Goal: Task Accomplishment & Management: Manage account settings

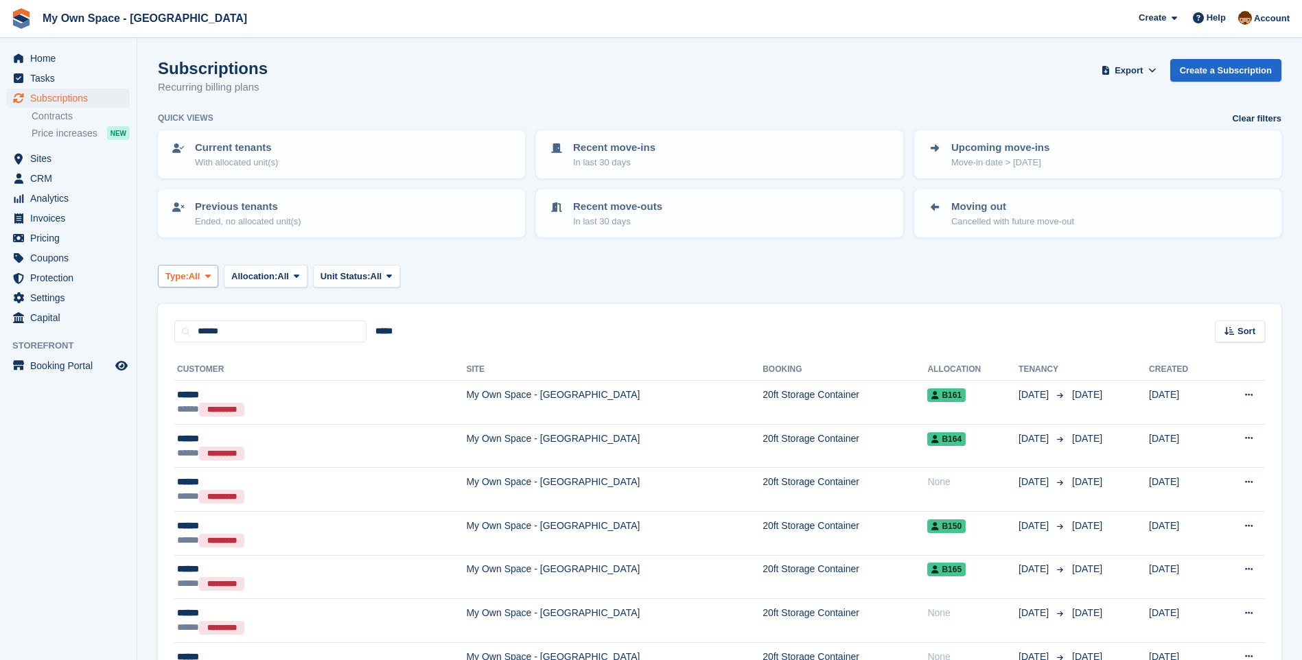
scroll to position [138, 0]
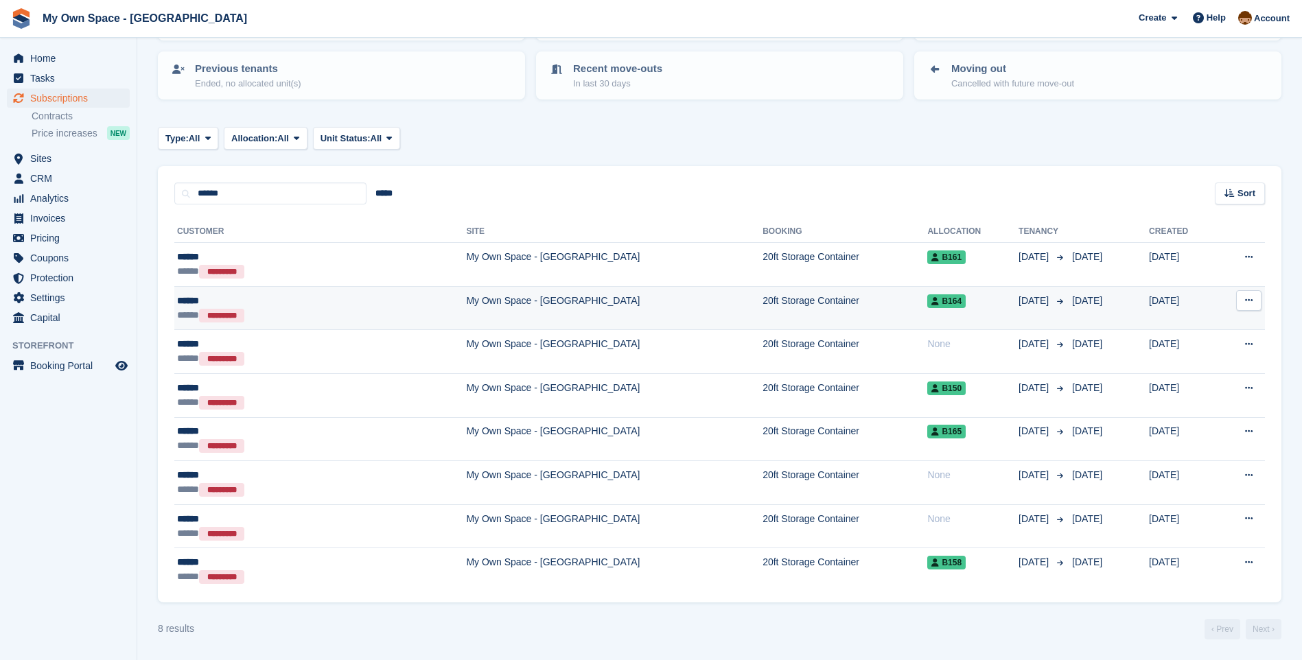
click at [762, 303] on td "20ft Storage Container" at bounding box center [844, 308] width 165 height 44
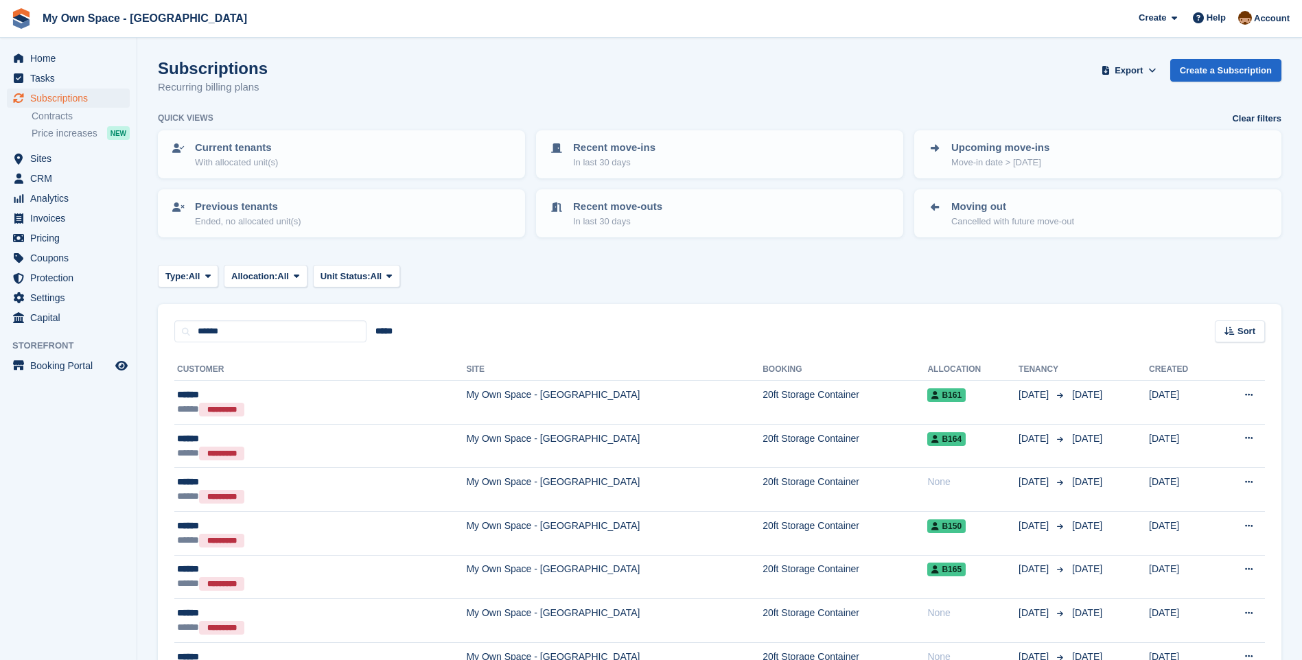
scroll to position [138, 0]
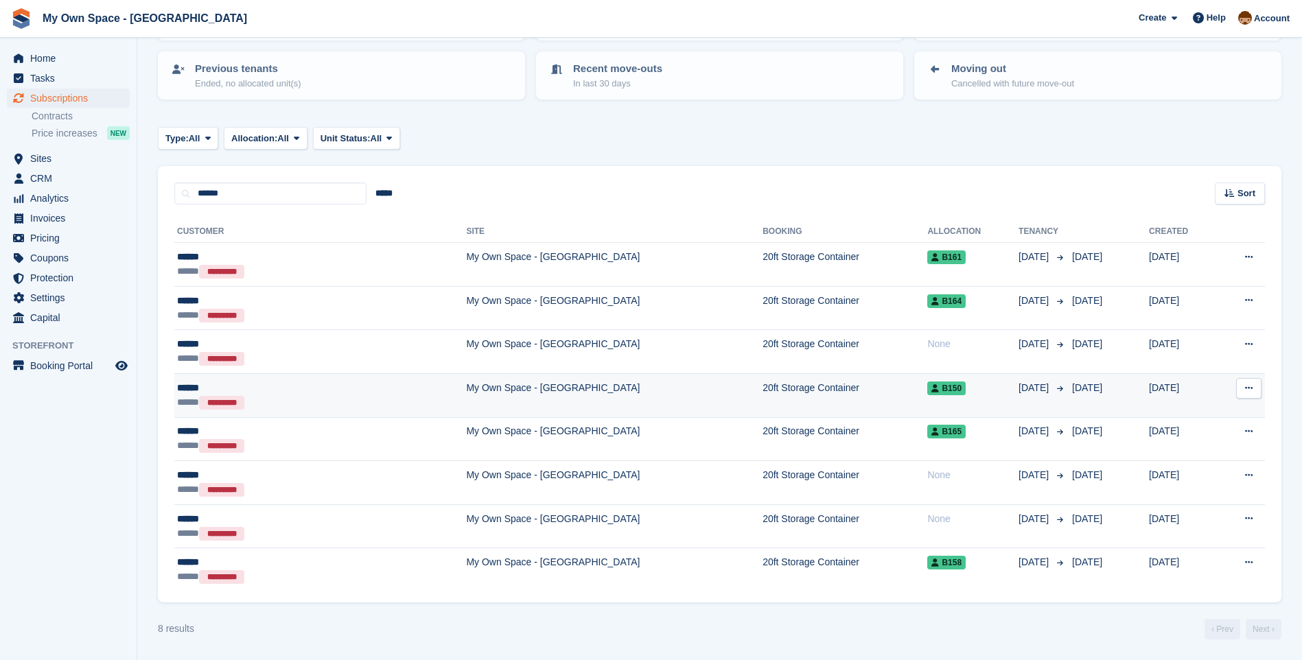
drag, startPoint x: 666, startPoint y: 388, endPoint x: 679, endPoint y: 386, distance: 13.1
click at [762, 388] on td "20ft Storage Container" at bounding box center [844, 395] width 165 height 44
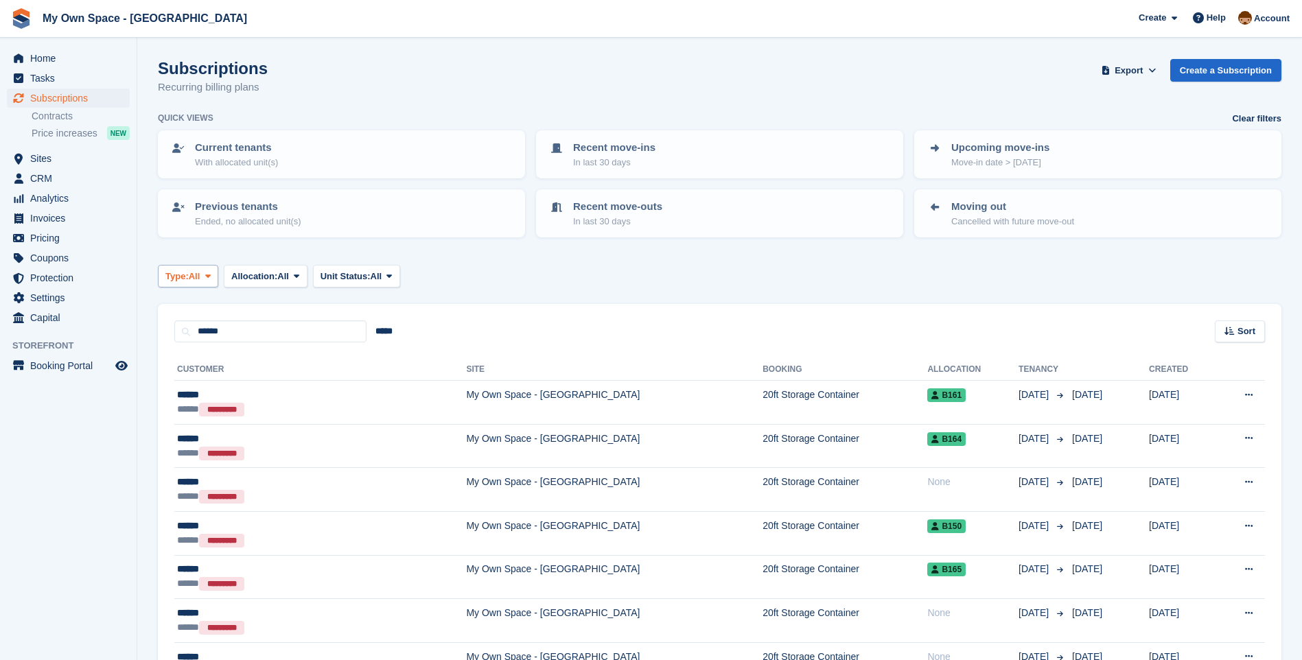
scroll to position [138, 0]
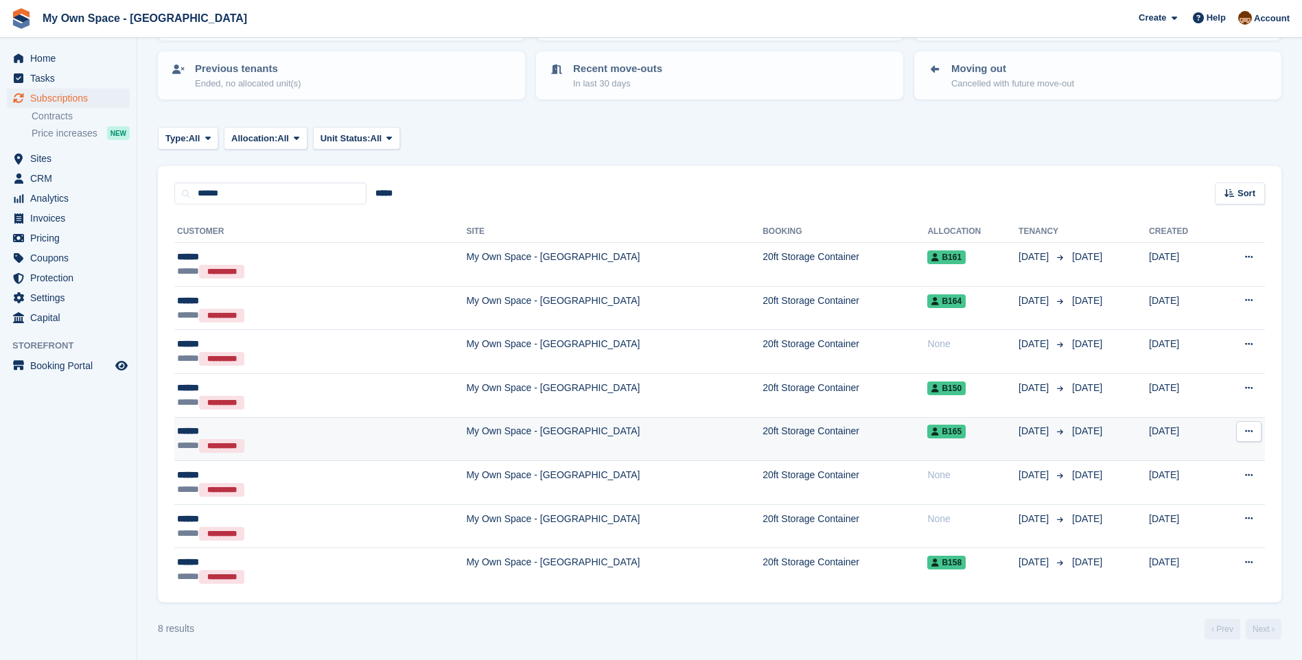
click at [762, 437] on td "20ft Storage Container" at bounding box center [844, 439] width 165 height 44
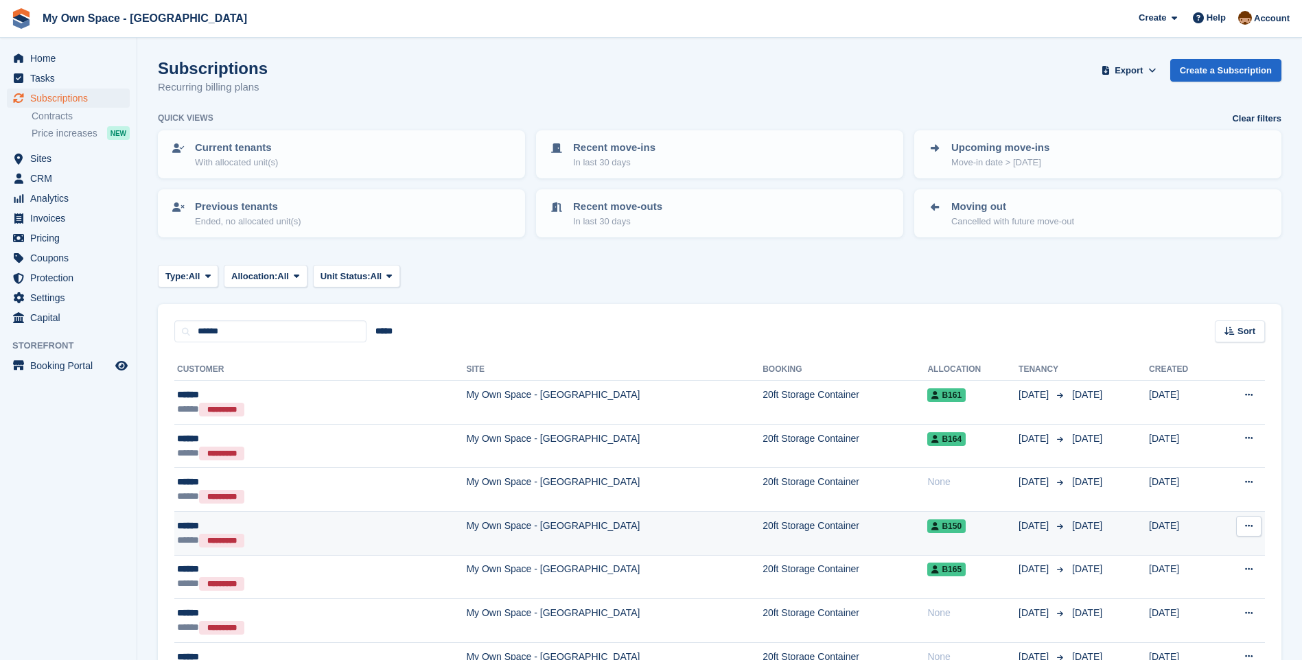
scroll to position [138, 0]
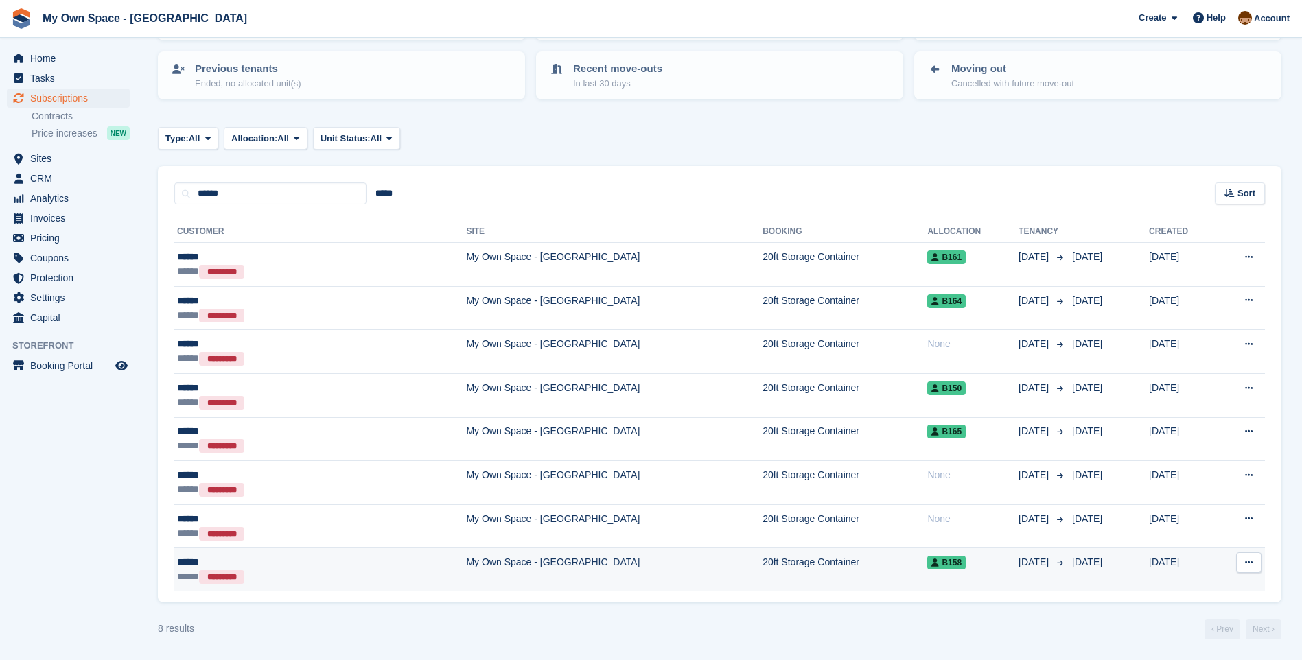
click at [762, 569] on td "20ft Storage Container" at bounding box center [844, 569] width 165 height 43
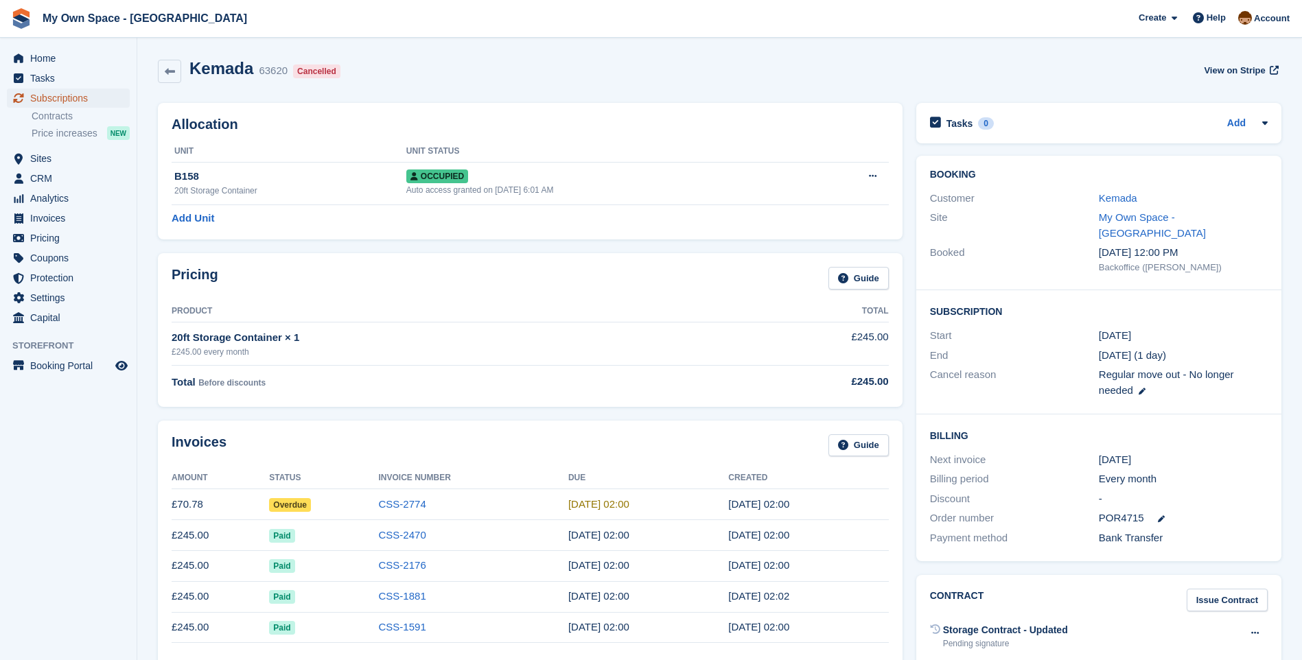
click at [53, 93] on span "Subscriptions" at bounding box center [71, 98] width 82 height 19
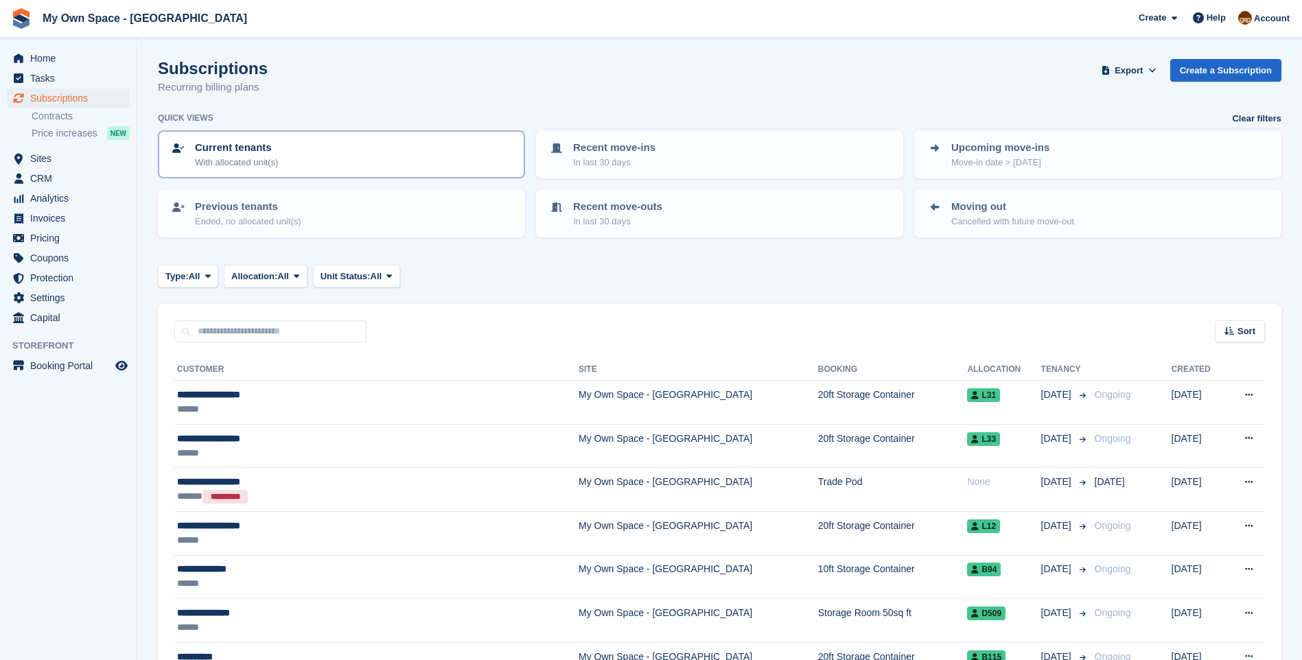
click at [265, 157] on p "With allocated unit(s)" at bounding box center [236, 163] width 83 height 14
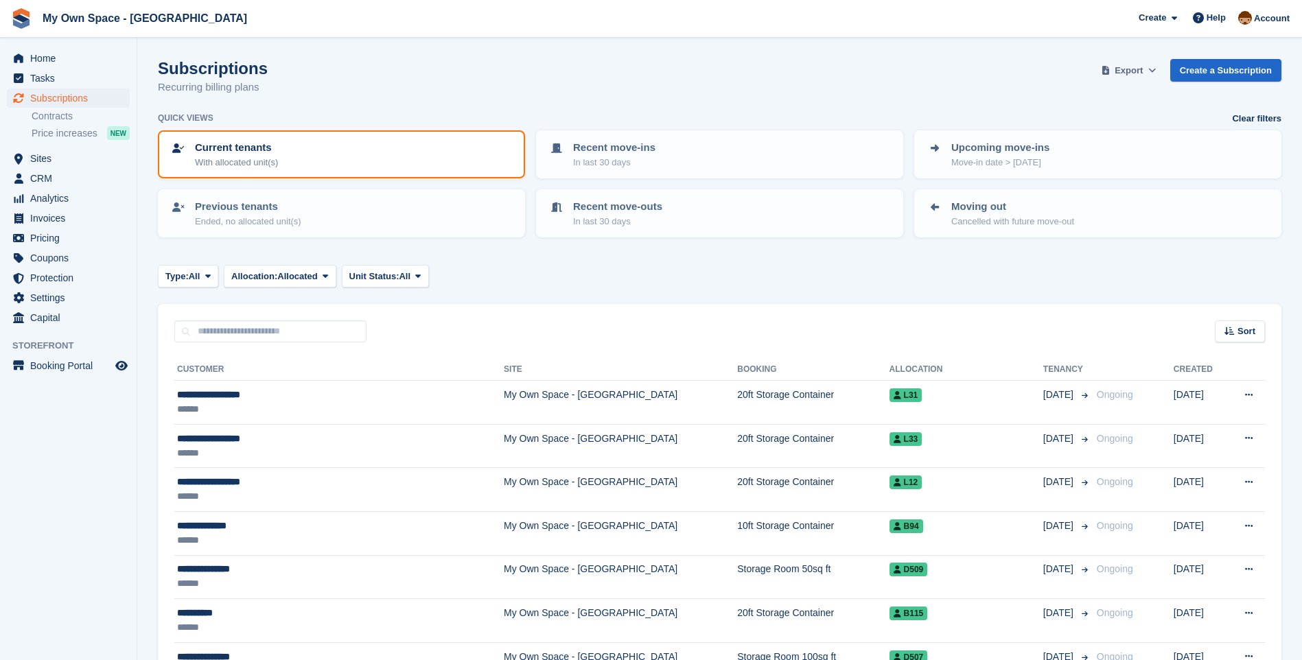
click at [1151, 72] on button "Export" at bounding box center [1129, 70] width 60 height 23
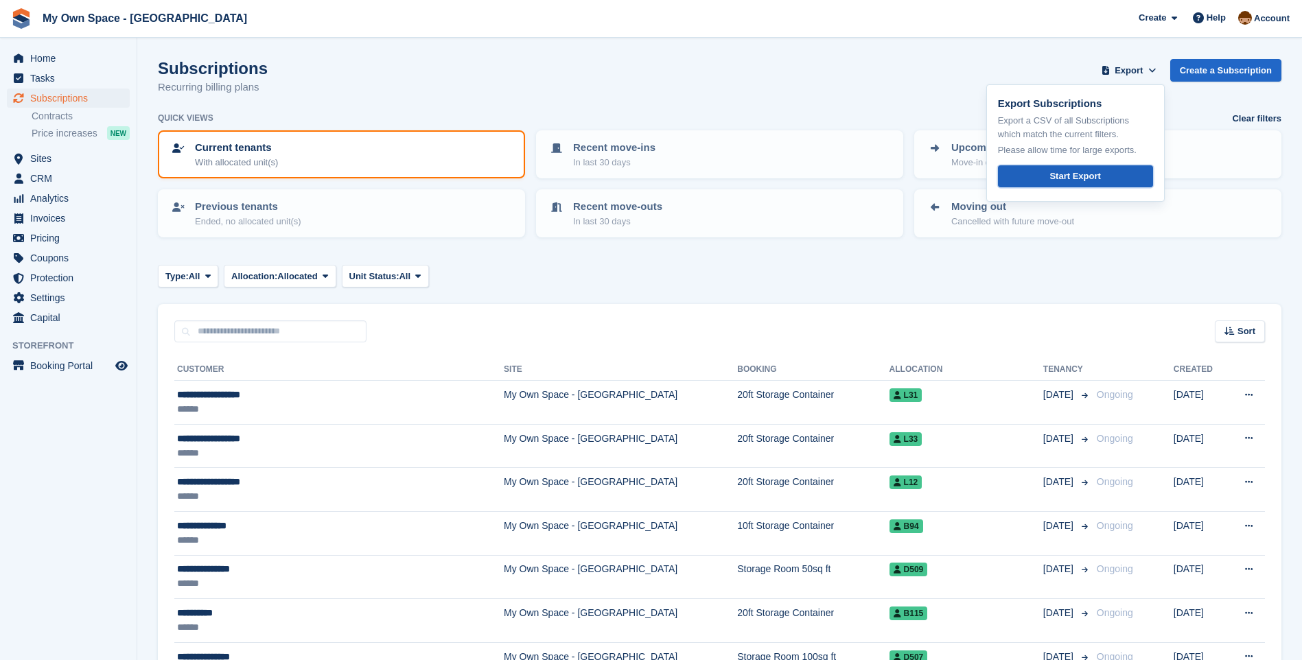
click at [1078, 180] on div "Start Export" at bounding box center [1074, 176] width 51 height 14
